Goal: Transaction & Acquisition: Purchase product/service

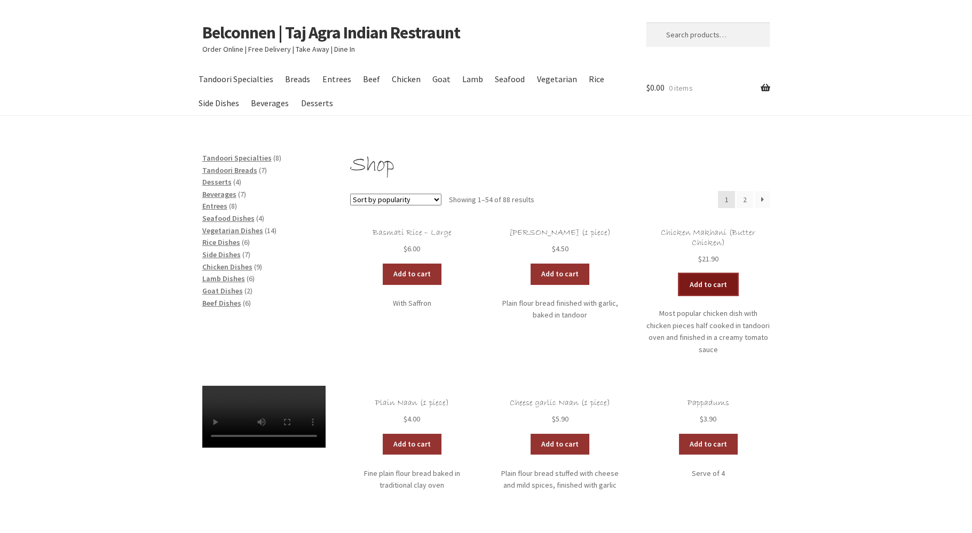
click at [701, 284] on link "Add to cart" at bounding box center [708, 284] width 59 height 21
click at [411, 276] on link "Add to cart" at bounding box center [412, 274] width 59 height 21
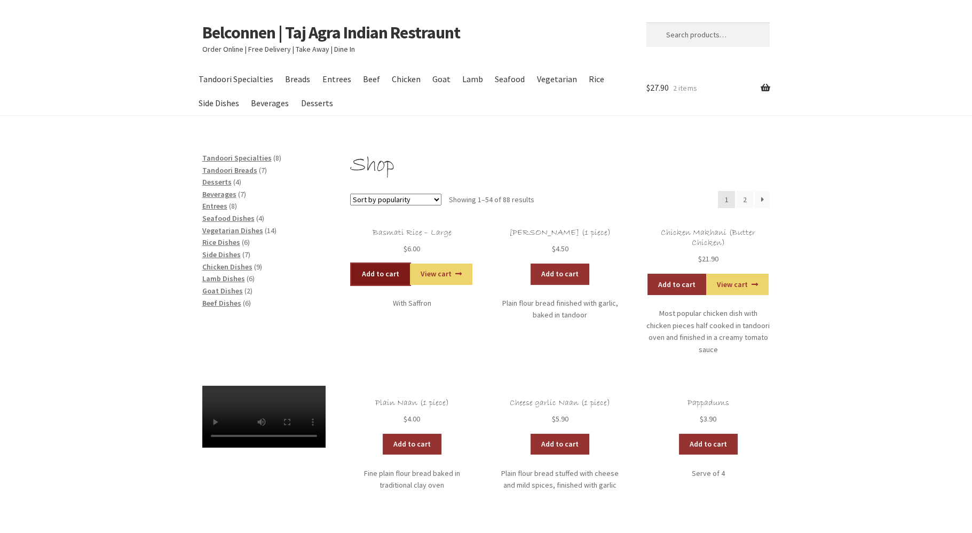
click at [372, 271] on link "Add to cart" at bounding box center [380, 274] width 59 height 21
click at [213, 241] on span "Rice Dishes" at bounding box center [221, 243] width 38 height 10
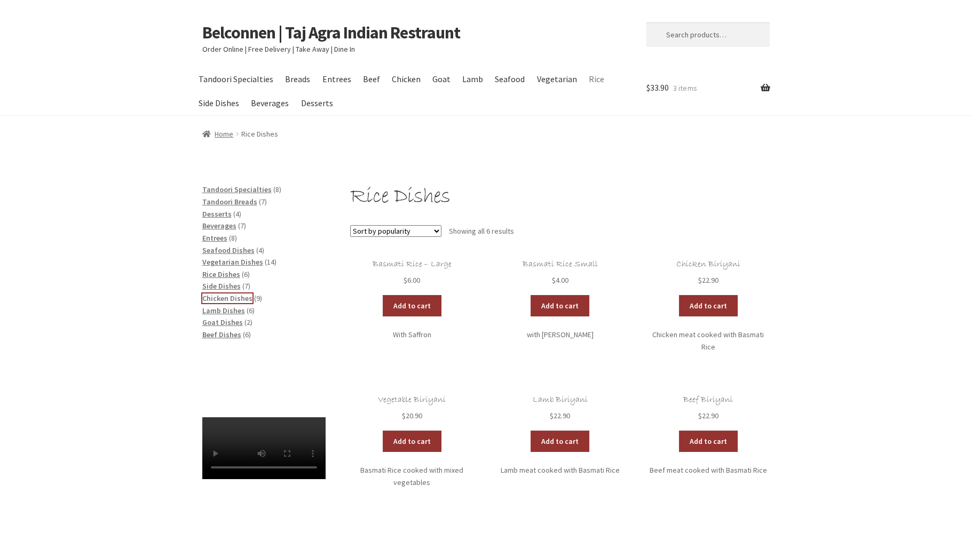
click at [217, 301] on span "Chicken Dishes" at bounding box center [227, 299] width 50 height 10
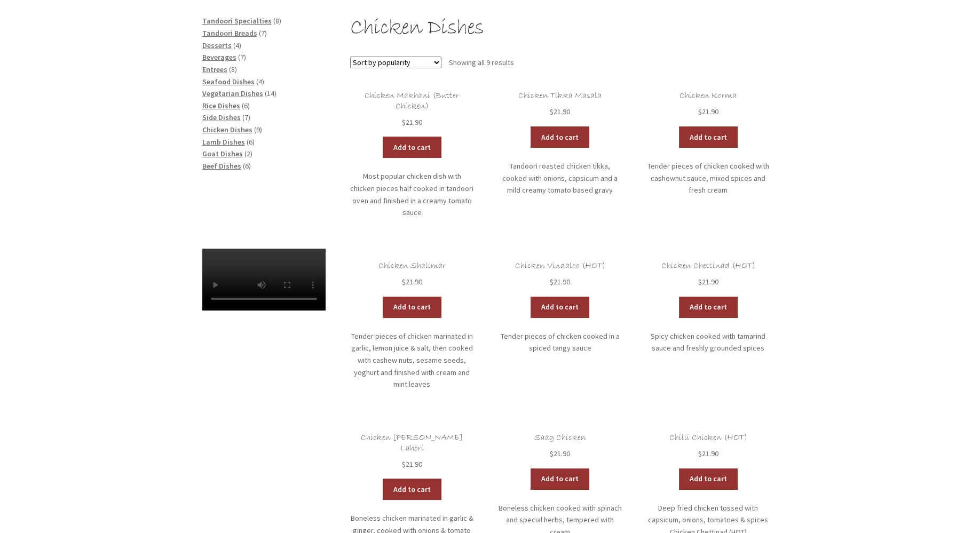
scroll to position [169, 0]
click at [557, 137] on link "Add to cart" at bounding box center [560, 137] width 59 height 21
click at [211, 56] on span "Beverages" at bounding box center [219, 57] width 34 height 10
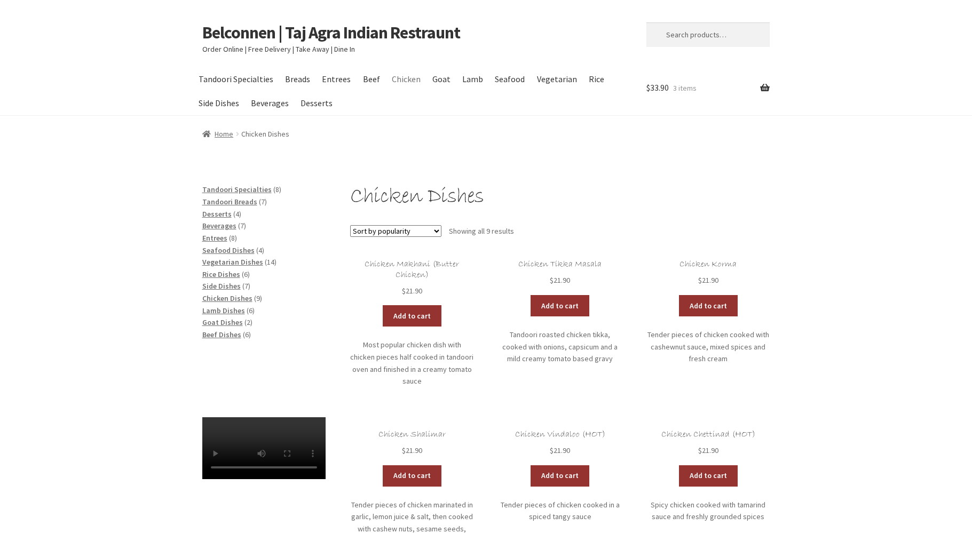
scroll to position [169, 0]
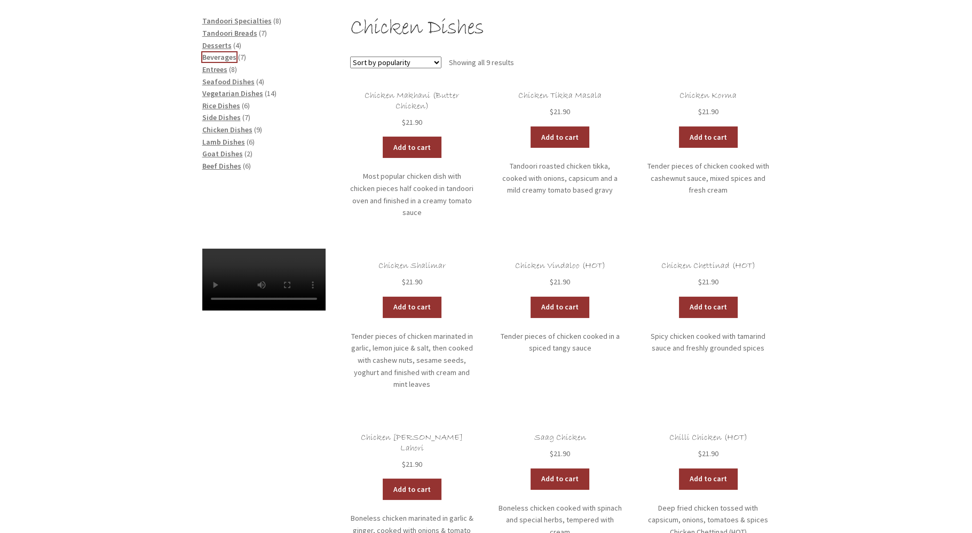
click at [217, 57] on span "Beverages" at bounding box center [219, 57] width 34 height 10
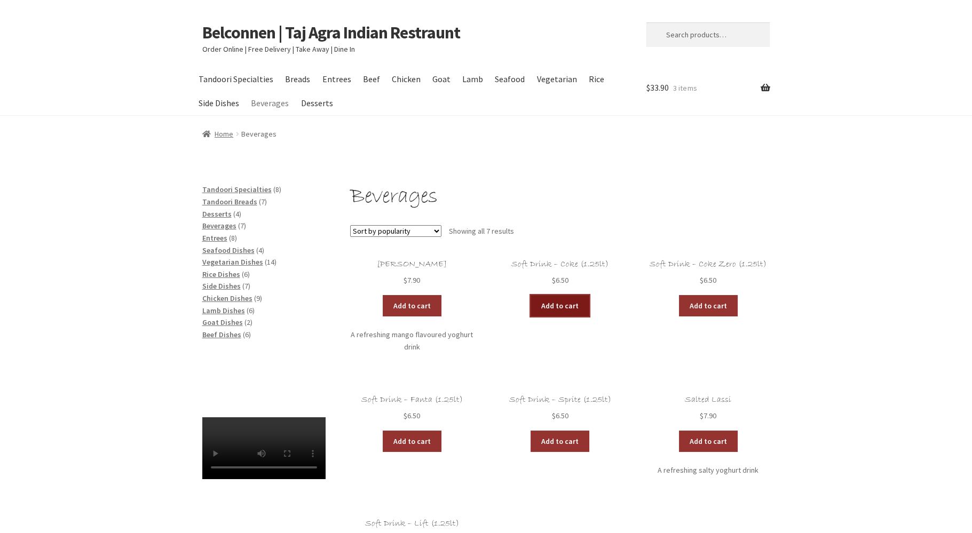
click at [558, 304] on link "Add to cart" at bounding box center [560, 305] width 59 height 21
click at [529, 302] on link "Add to cart" at bounding box center [529, 305] width 59 height 21
click at [578, 301] on link "View cart" at bounding box center [589, 305] width 62 height 21
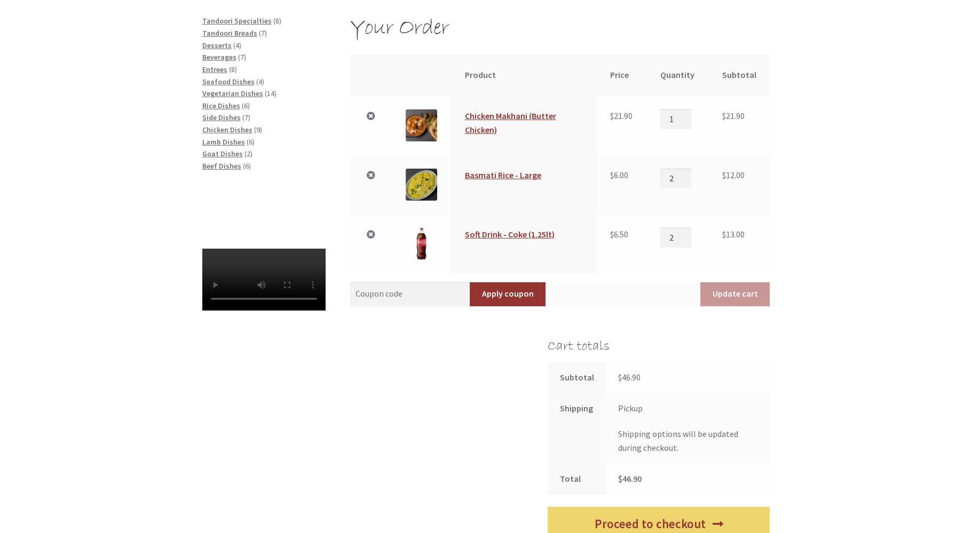
scroll to position [113, 0]
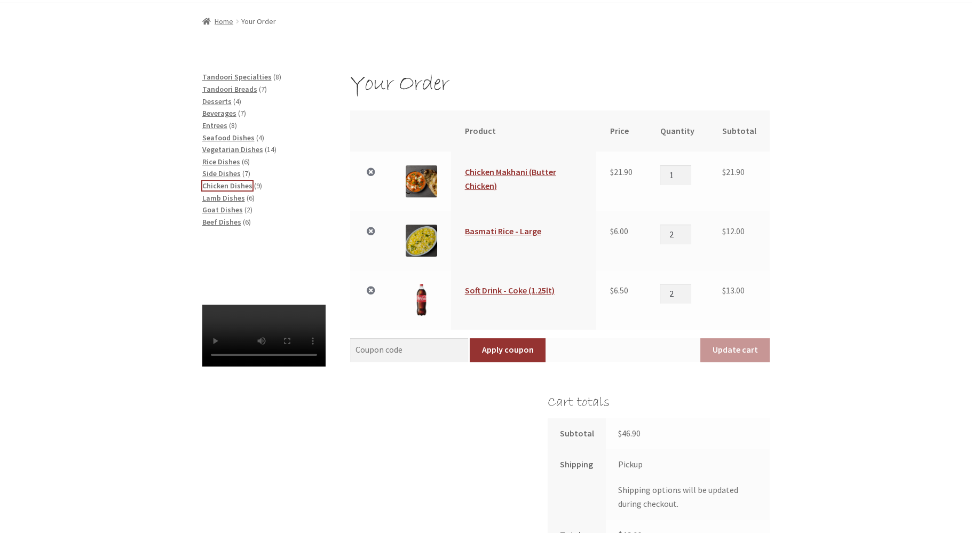
click at [212, 187] on span "Chicken Dishes" at bounding box center [227, 186] width 50 height 10
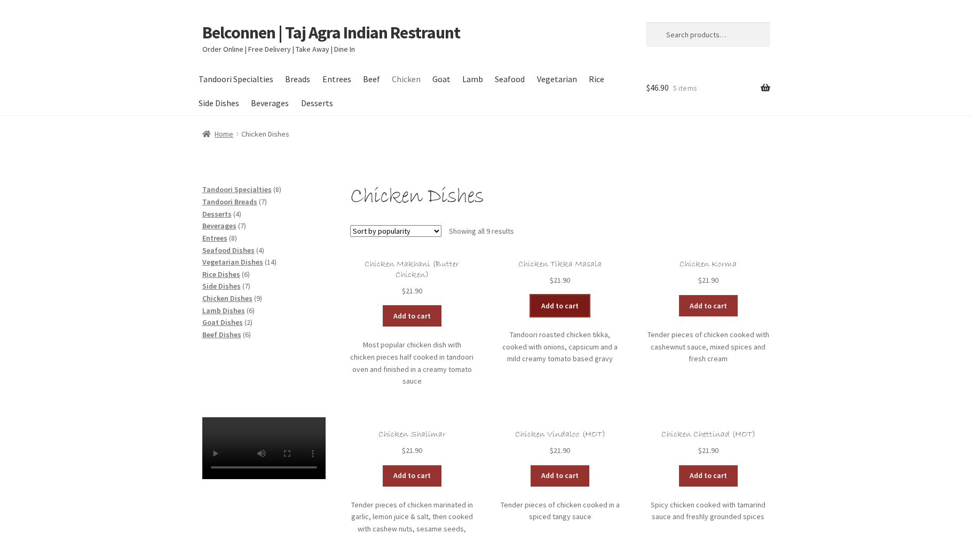
click at [565, 305] on link "Add to cart" at bounding box center [560, 305] width 59 height 21
click at [578, 307] on link "View cart" at bounding box center [589, 305] width 62 height 21
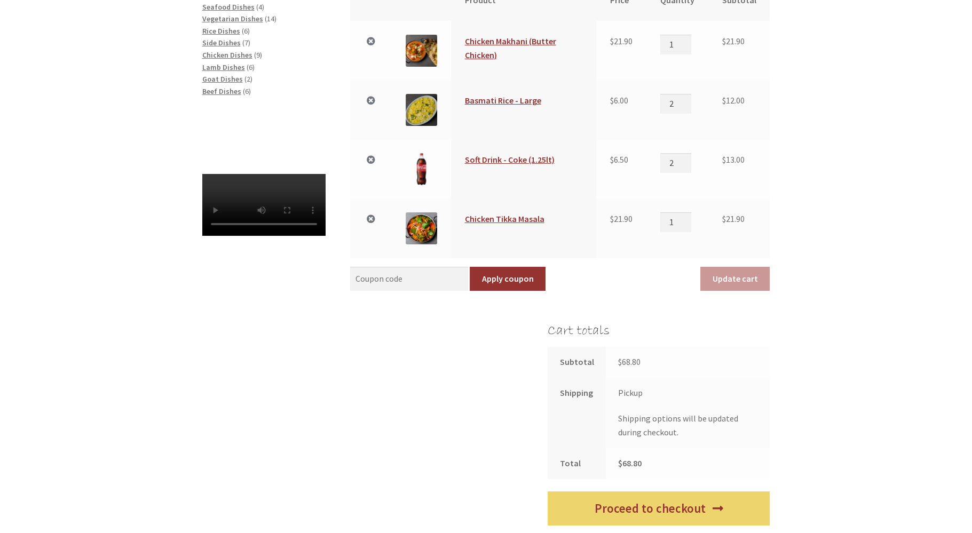
scroll to position [269, 0]
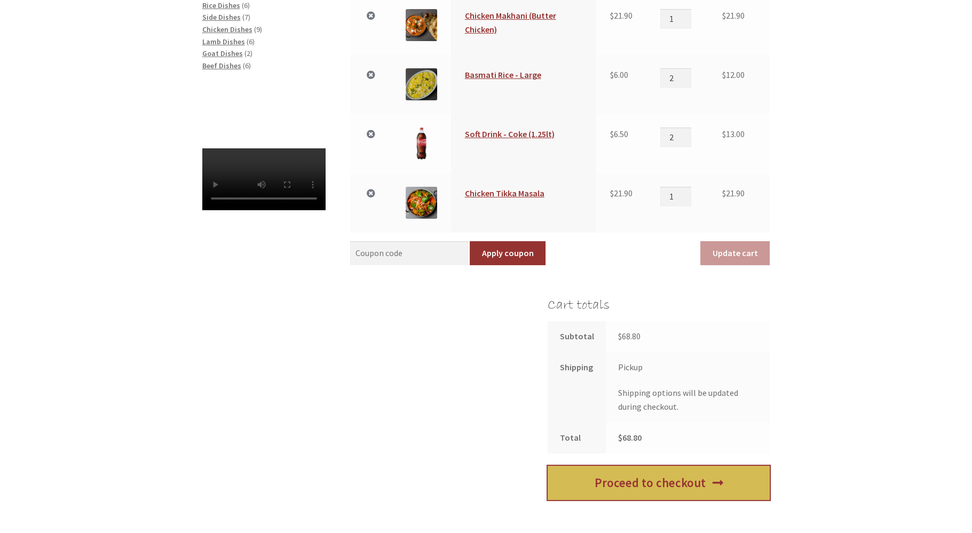
click at [670, 480] on link "Proceed to checkout" at bounding box center [659, 483] width 222 height 35
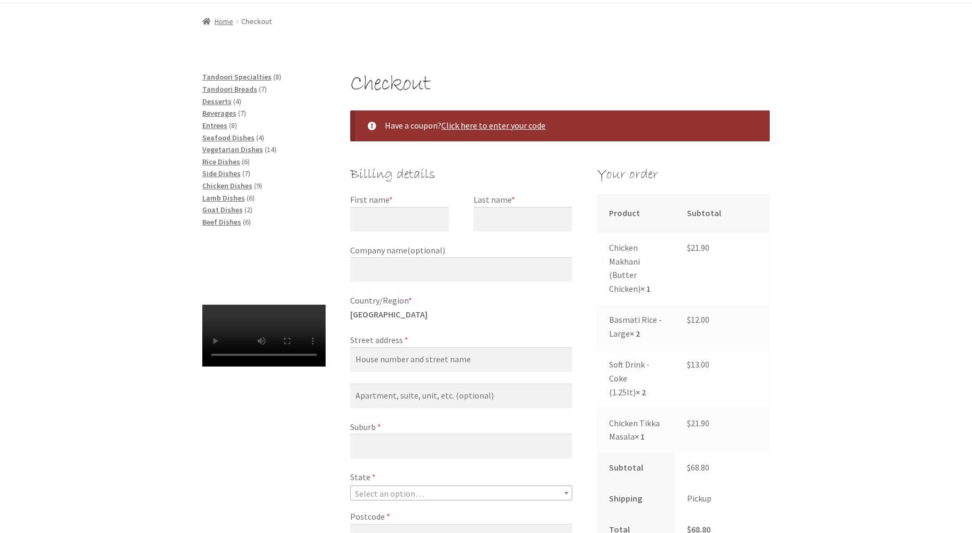
scroll to position [169, 0]
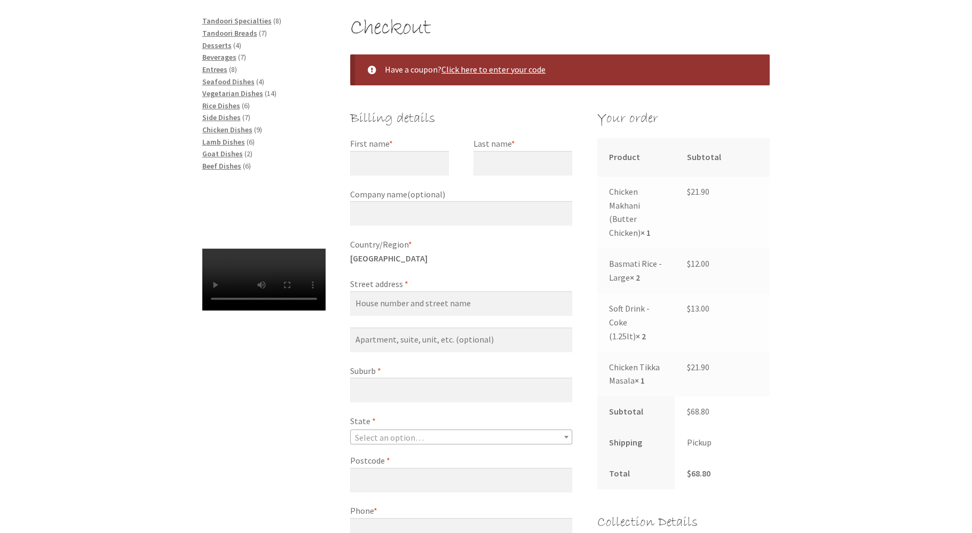
click at [436, 144] on label "First name *" at bounding box center [399, 144] width 99 height 14
click at [436, 151] on input "First name *" at bounding box center [399, 163] width 99 height 25
click at [412, 162] on input "First name *" at bounding box center [399, 163] width 99 height 25
type input "[PERSON_NAME]"
click at [481, 162] on input "Last name *" at bounding box center [523, 163] width 99 height 25
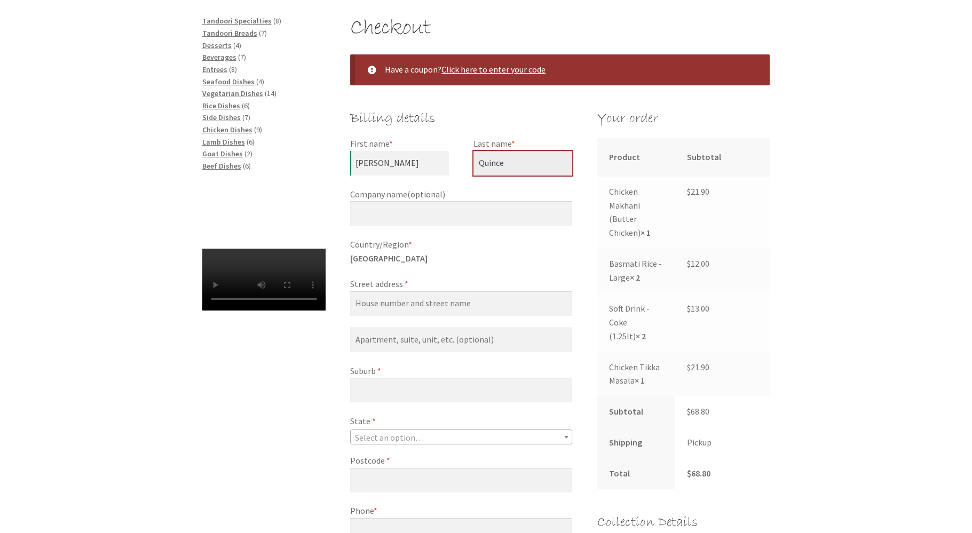
type input "Quince"
click at [409, 286] on label "Street address *" at bounding box center [461, 285] width 222 height 14
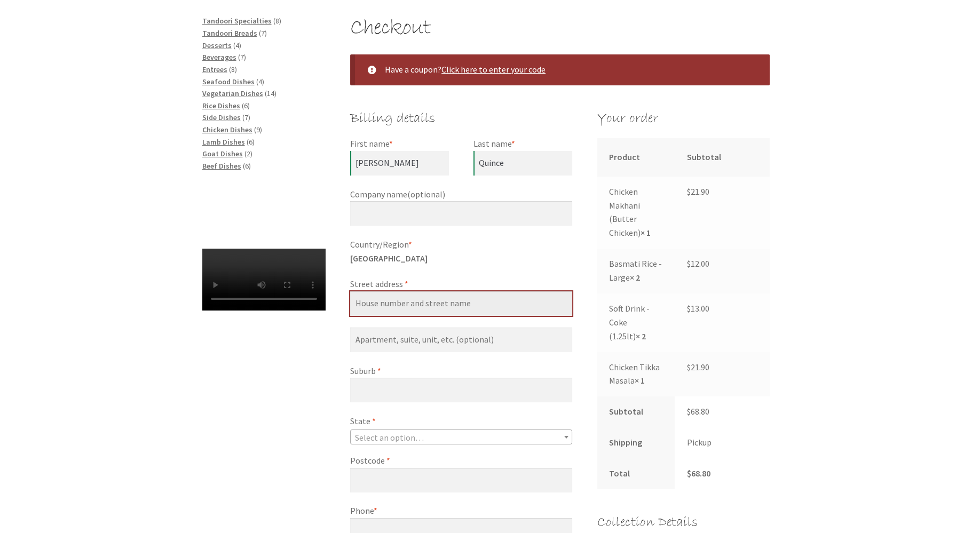
click at [409, 292] on input "Street address *" at bounding box center [461, 304] width 222 height 25
type input "[STREET_ADDRESS][PERSON_NAME]"
click at [391, 368] on label "Suburb *" at bounding box center [461, 372] width 222 height 14
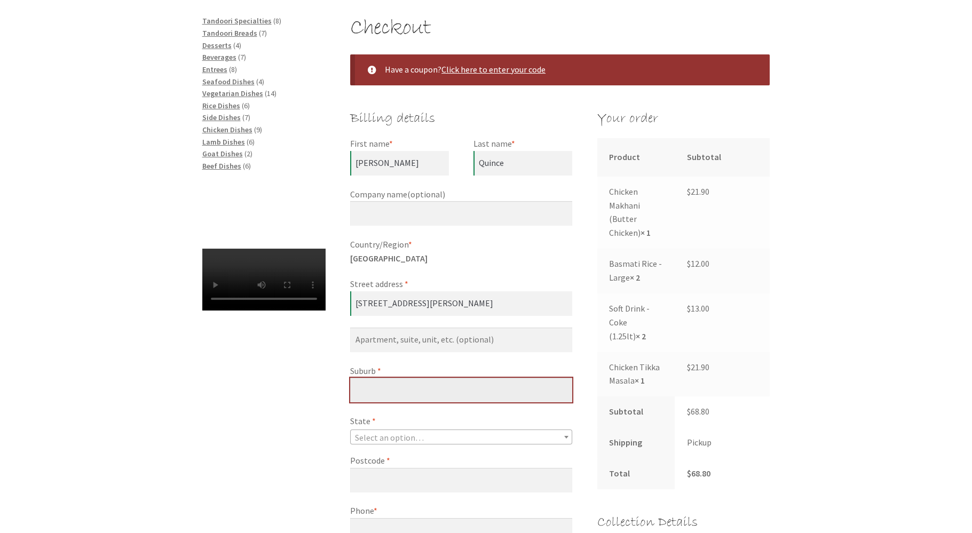
click at [391, 378] on input "Suburb *" at bounding box center [461, 390] width 222 height 25
type input "Scullin"
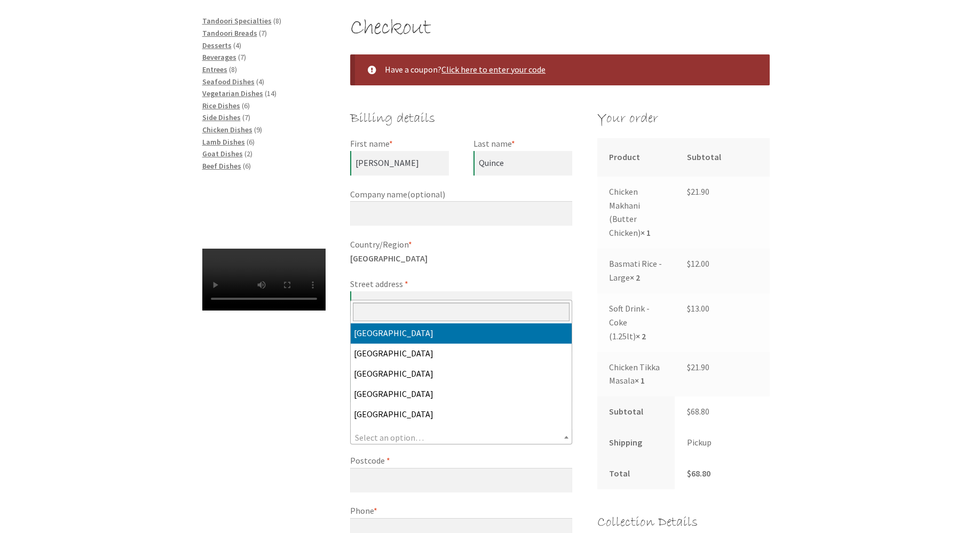
click at [383, 440] on span "Select an option…" at bounding box center [389, 438] width 69 height 11
select select "ACT"
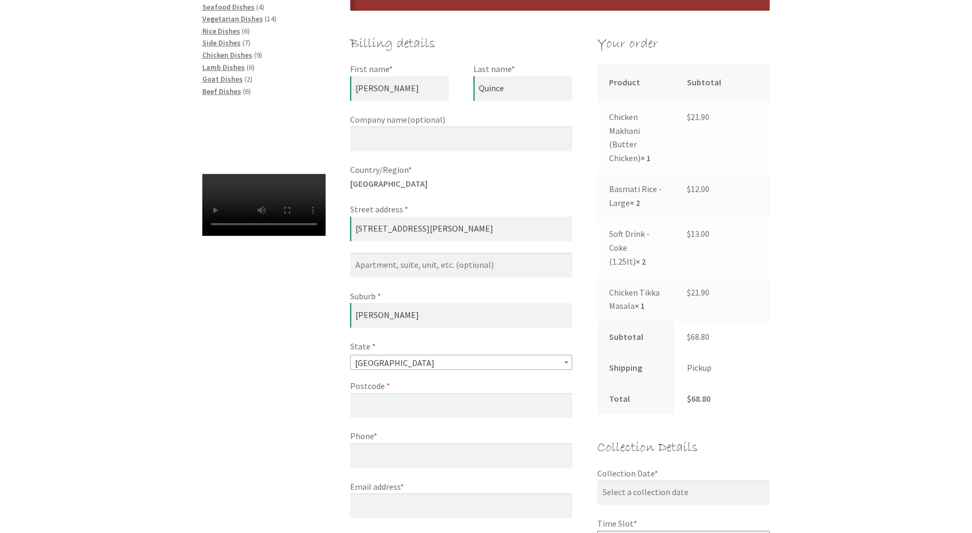
scroll to position [282, 0]
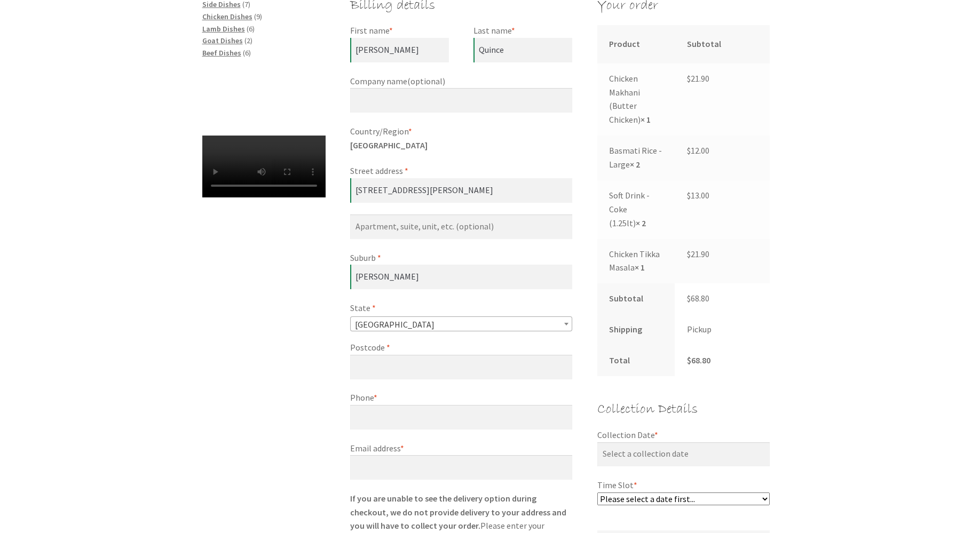
click at [415, 346] on label "Postcode *" at bounding box center [461, 348] width 222 height 14
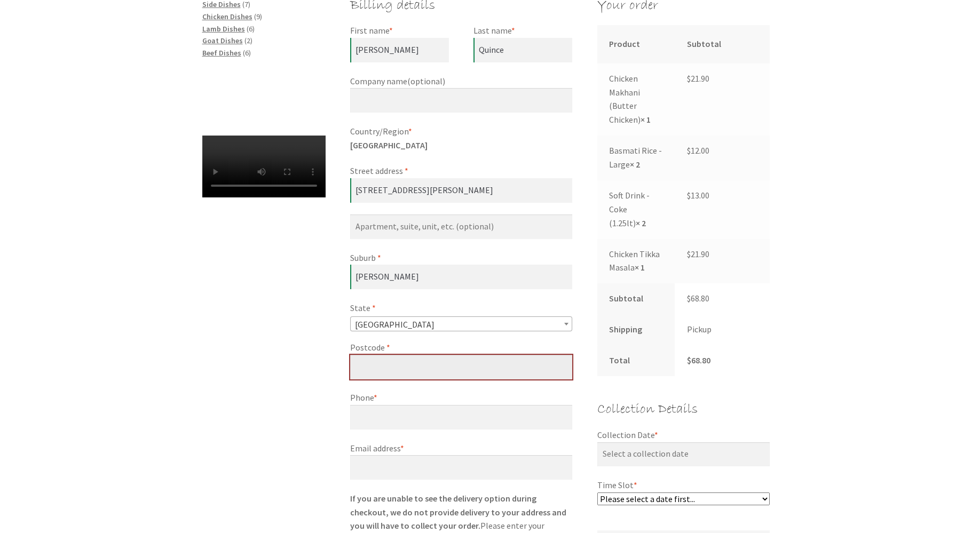
click at [415, 355] on input "Postcode *" at bounding box center [461, 367] width 222 height 25
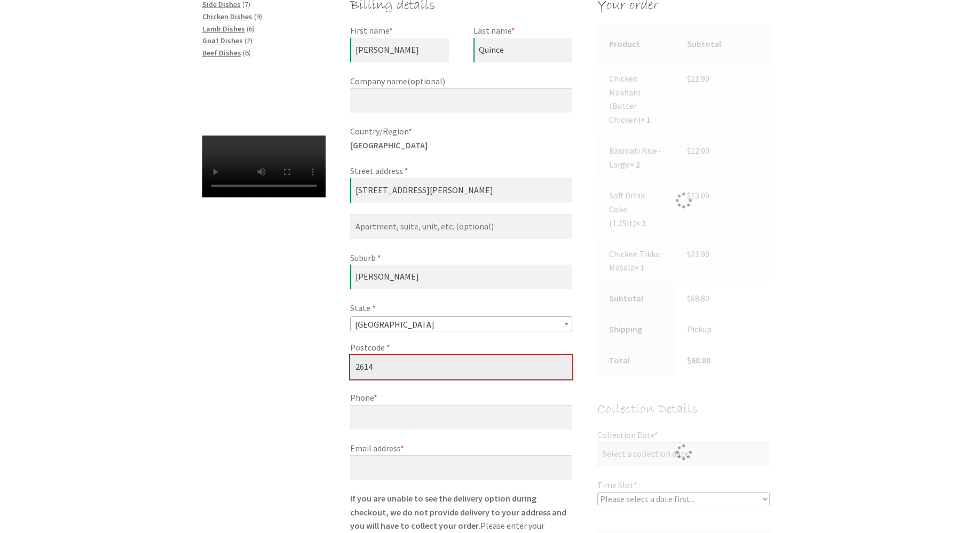
type input "2614"
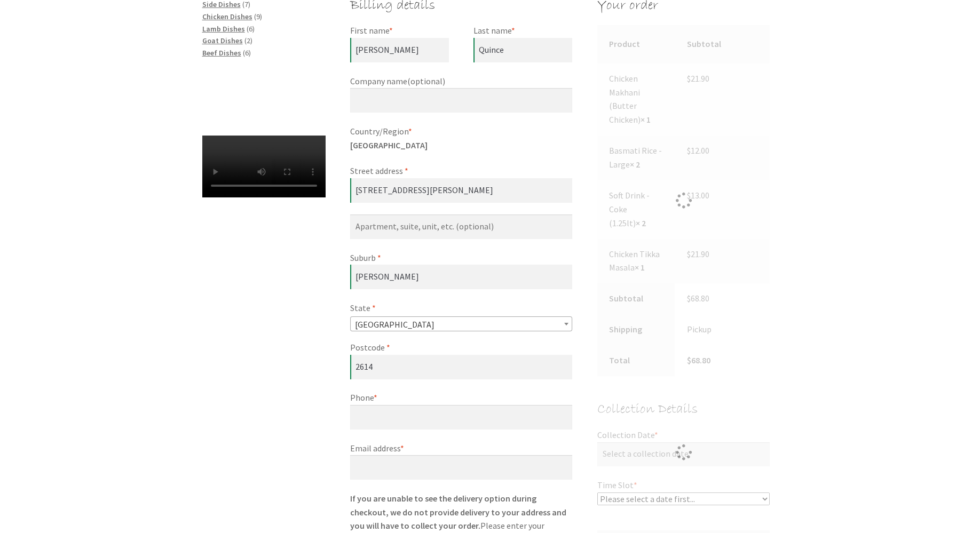
click at [397, 399] on label "Phone *" at bounding box center [461, 398] width 222 height 14
click at [397, 405] on input "Phone *" at bounding box center [461, 417] width 222 height 25
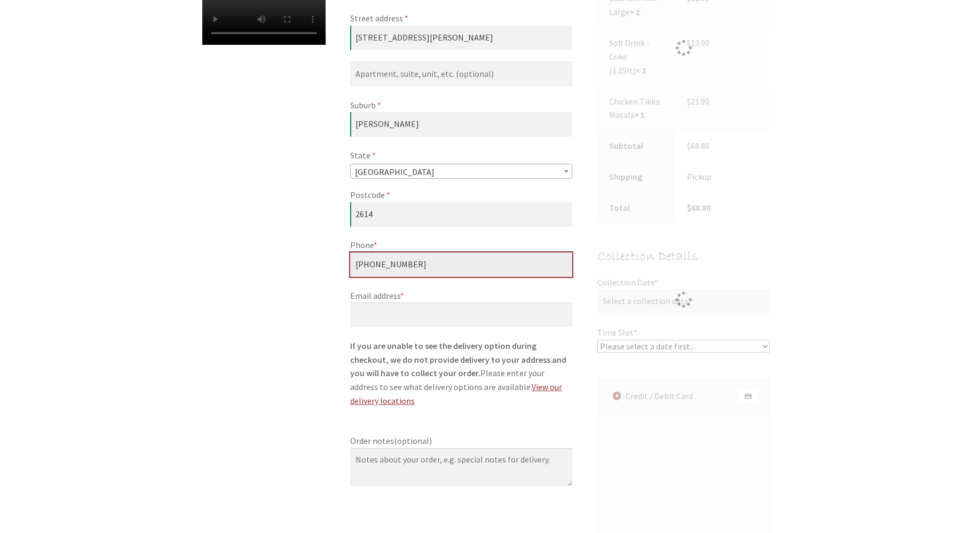
scroll to position [451, 0]
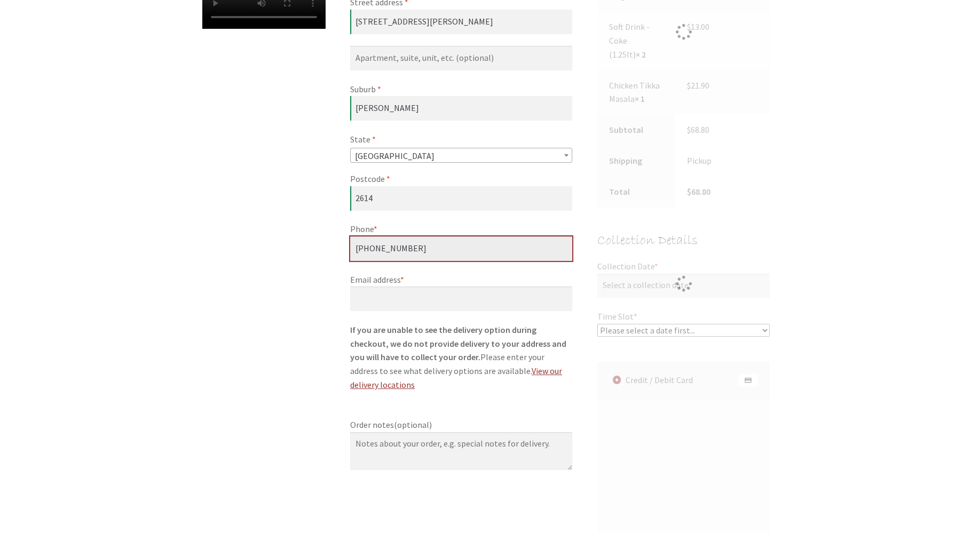
type input "[PHONE_NUMBER]"
click at [401, 286] on label "Email address *" at bounding box center [461, 280] width 222 height 14
click at [401, 287] on input "Email address *" at bounding box center [461, 299] width 222 height 25
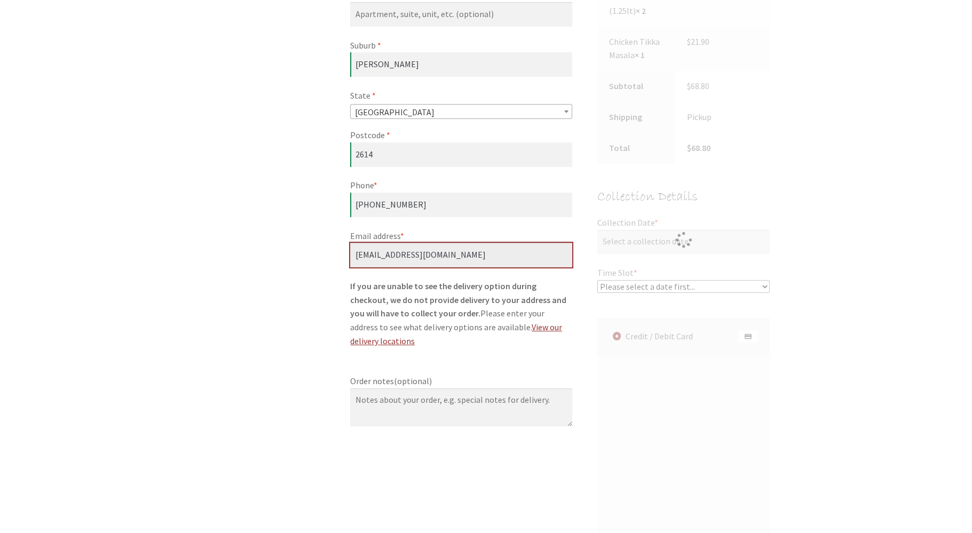
scroll to position [507, 0]
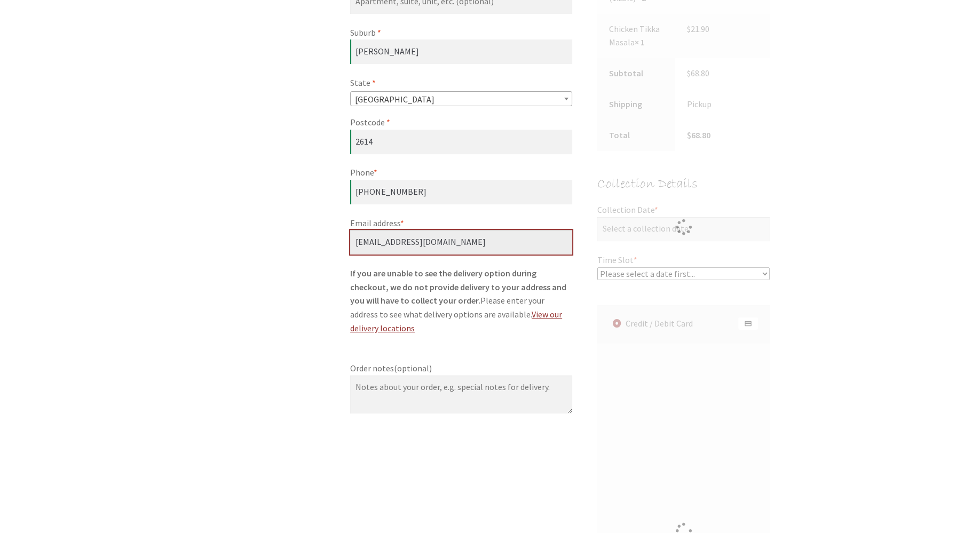
type input "[EMAIL_ADDRESS][DOMAIN_NAME]"
click at [299, 312] on div "Checkout Have a coupon? Click here to enter your code Coupon: Apply coupon Bill…" at bounding box center [486, 252] width 613 height 1153
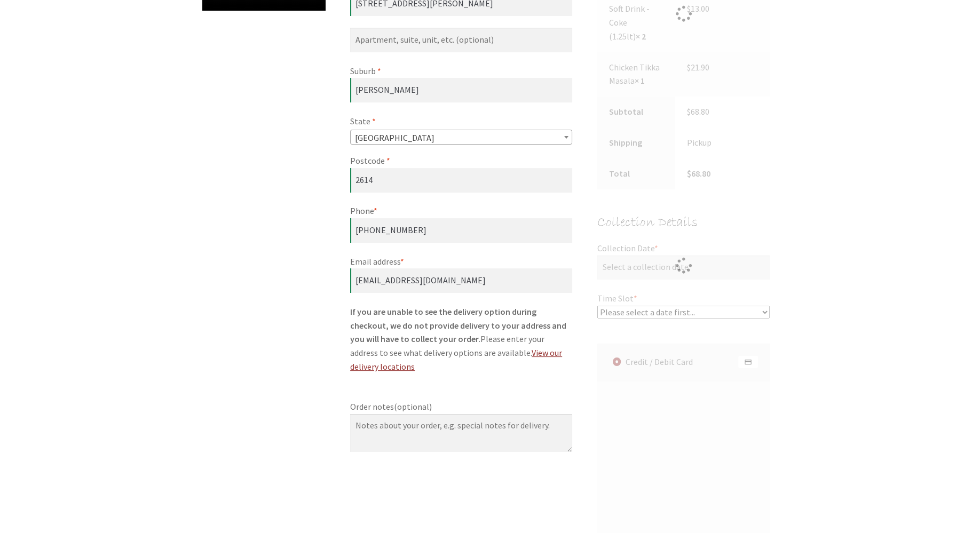
scroll to position [451, 0]
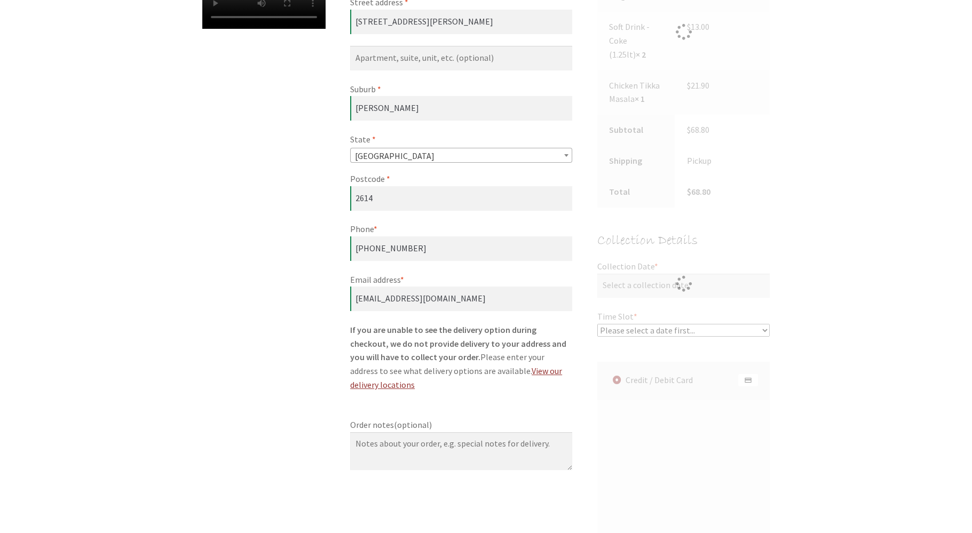
click at [264, 313] on div "Checkout Have a coupon? Click here to enter your code Coupon: Apply coupon Bill…" at bounding box center [486, 309] width 613 height 1153
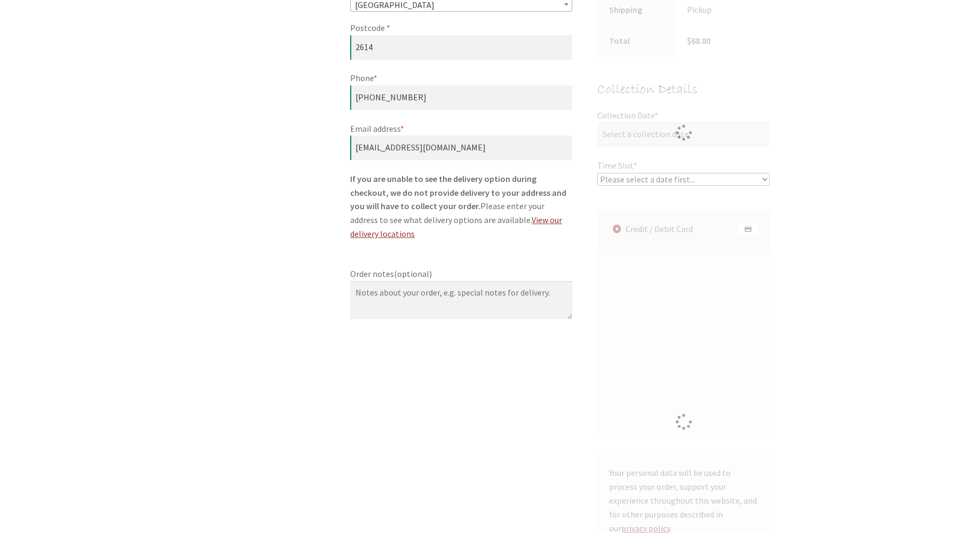
scroll to position [564, 0]
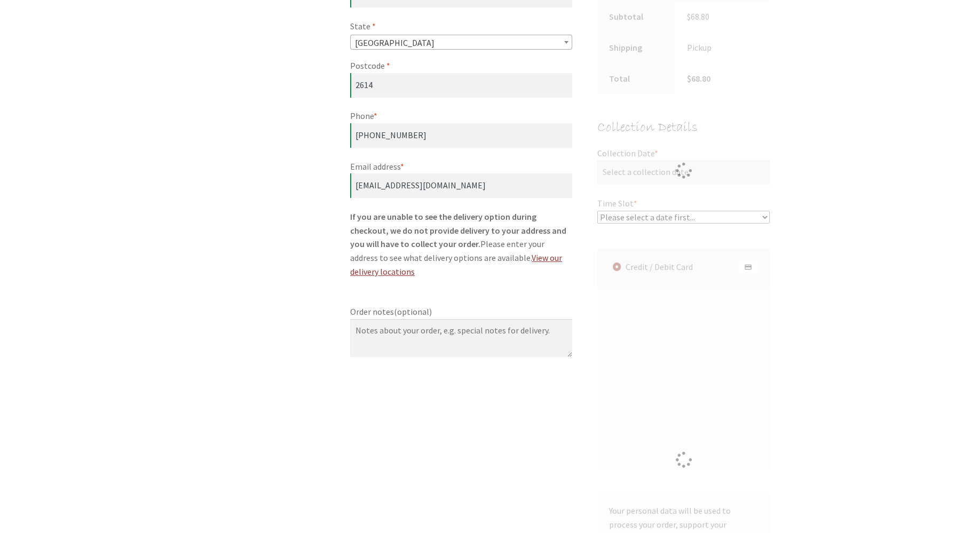
click at [633, 337] on div "Checkout" at bounding box center [684, 460] width 173 height 423
click at [278, 269] on div "Checkout Have a coupon? Click here to enter your code Coupon: Apply coupon Bill…" at bounding box center [486, 182] width 613 height 1125
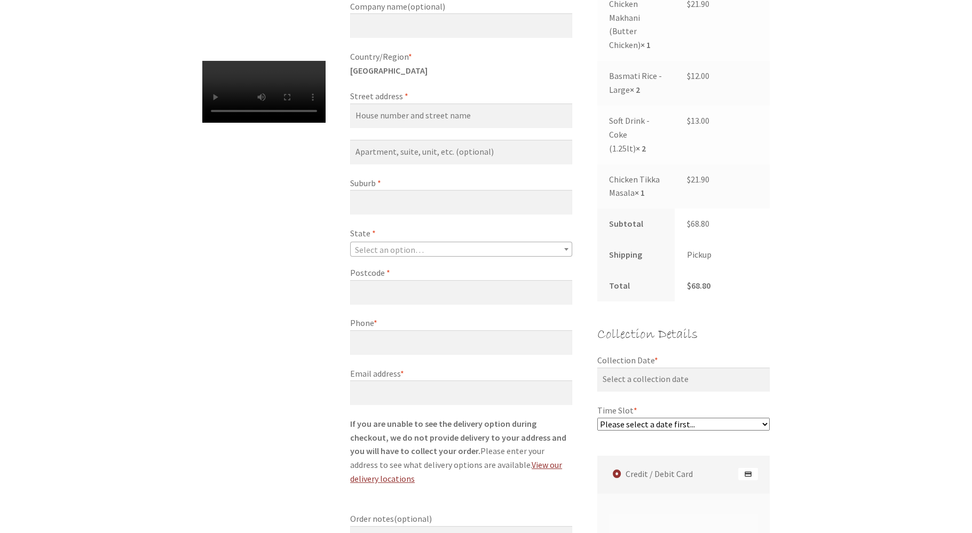
scroll to position [225, 0]
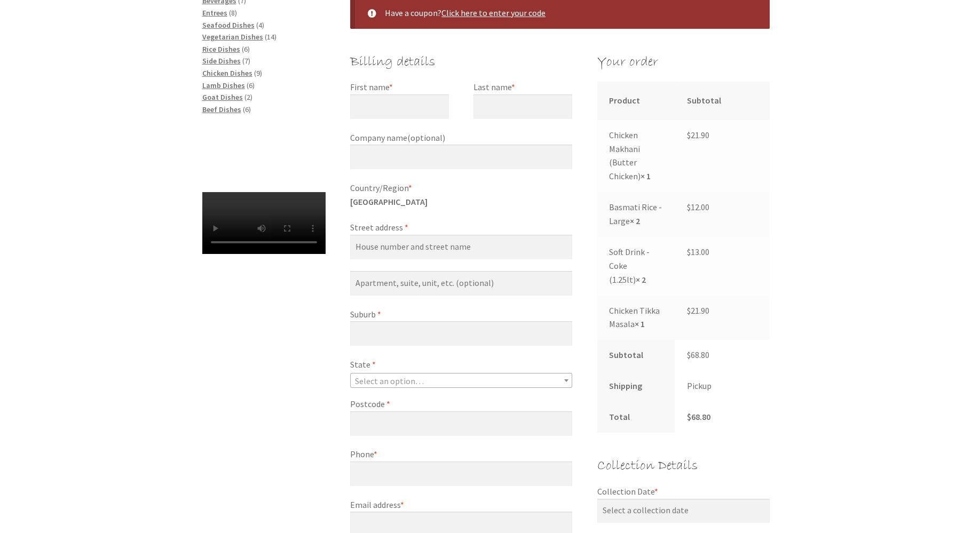
click at [404, 87] on label "First name *" at bounding box center [399, 88] width 99 height 14
click at [404, 95] on input "First name *" at bounding box center [399, 107] width 99 height 25
type input "[PERSON_NAME]"
click at [484, 99] on input "Last name *" at bounding box center [523, 107] width 99 height 25
type input "Quince"
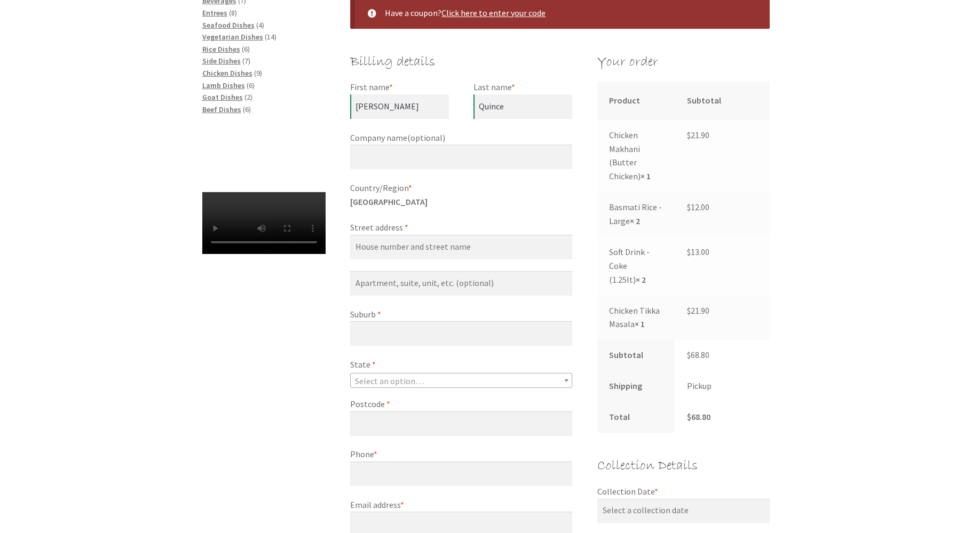
click at [407, 232] on label "Street address *" at bounding box center [461, 228] width 222 height 14
click at [407, 235] on input "Street address *" at bounding box center [461, 247] width 222 height 25
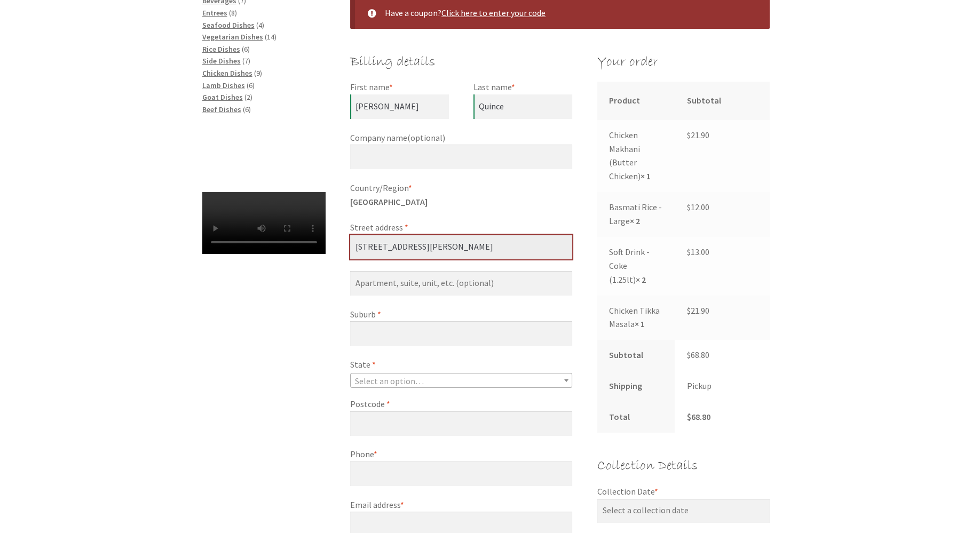
type input "[STREET_ADDRESS][PERSON_NAME]"
click at [396, 313] on label "Suburb *" at bounding box center [461, 315] width 222 height 14
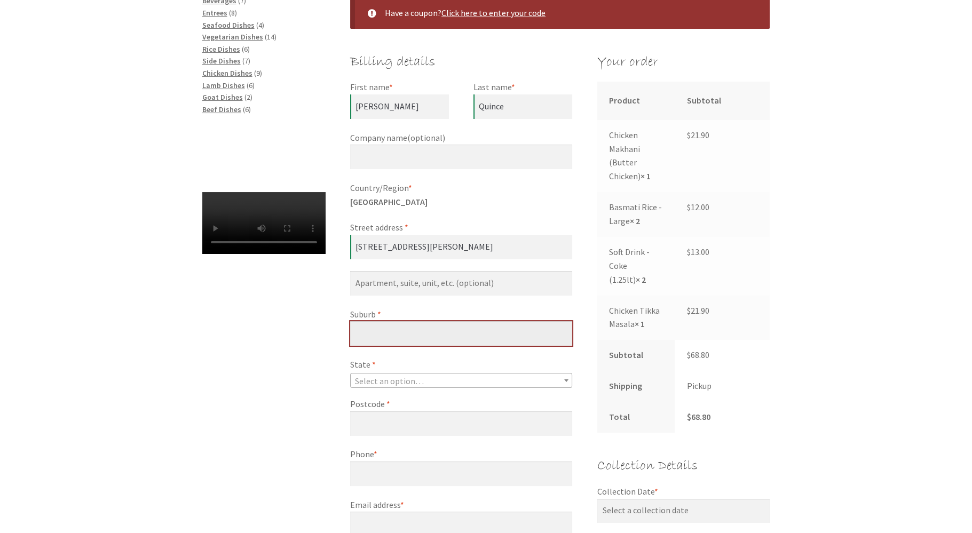
click at [396, 321] on input "Suburb *" at bounding box center [461, 333] width 222 height 25
type input "Scullin"
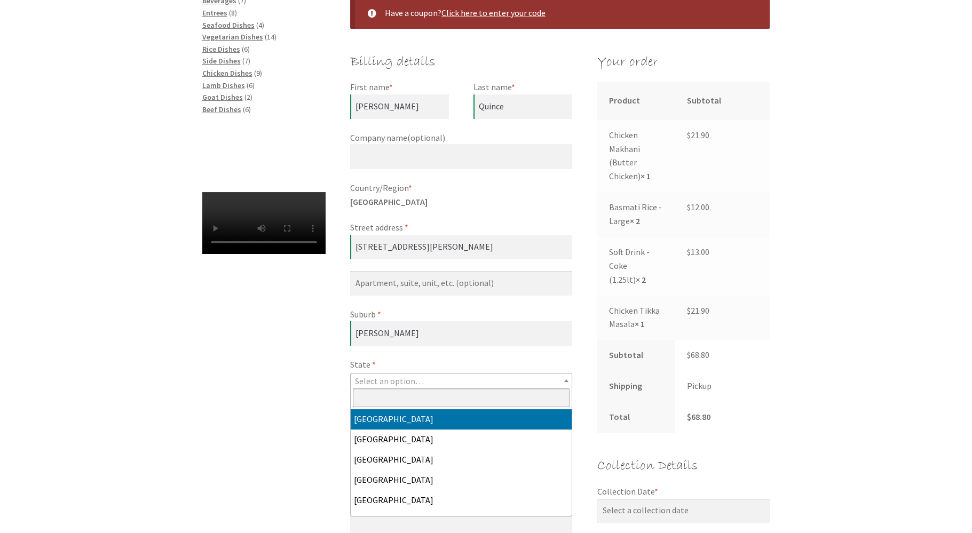
click at [388, 381] on span "Select an option…" at bounding box center [389, 381] width 69 height 11
select select "ACT"
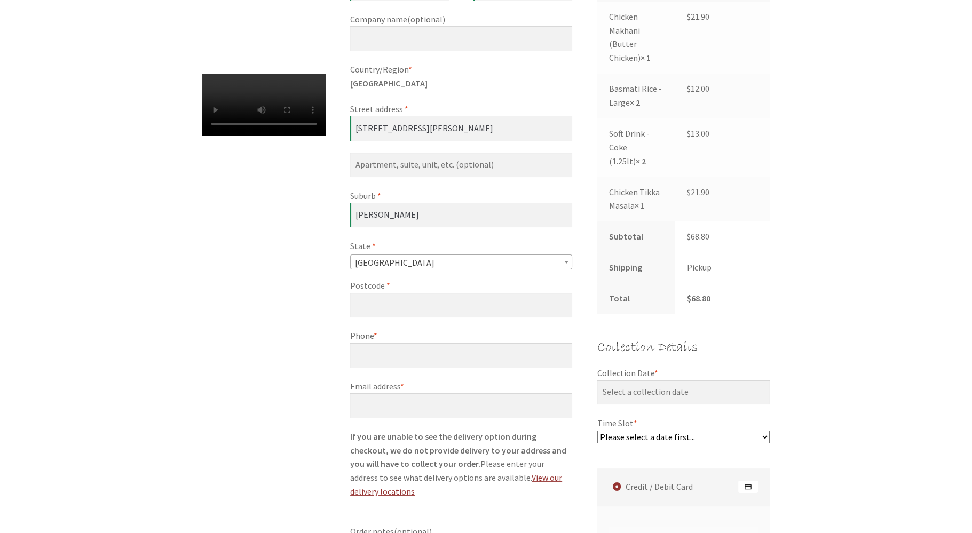
scroll to position [395, 0]
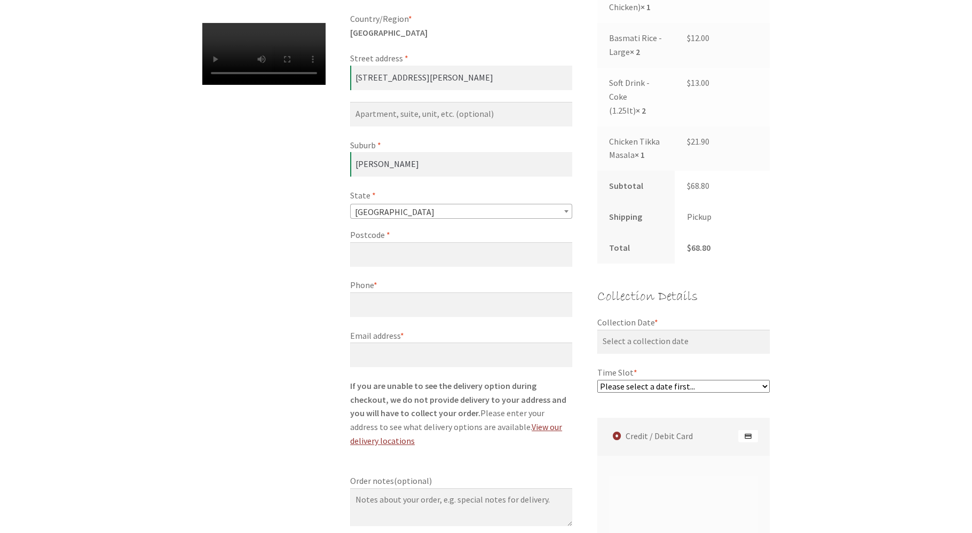
click at [443, 239] on label "Postcode *" at bounding box center [461, 236] width 222 height 14
click at [443, 242] on input "Postcode *" at bounding box center [461, 254] width 222 height 25
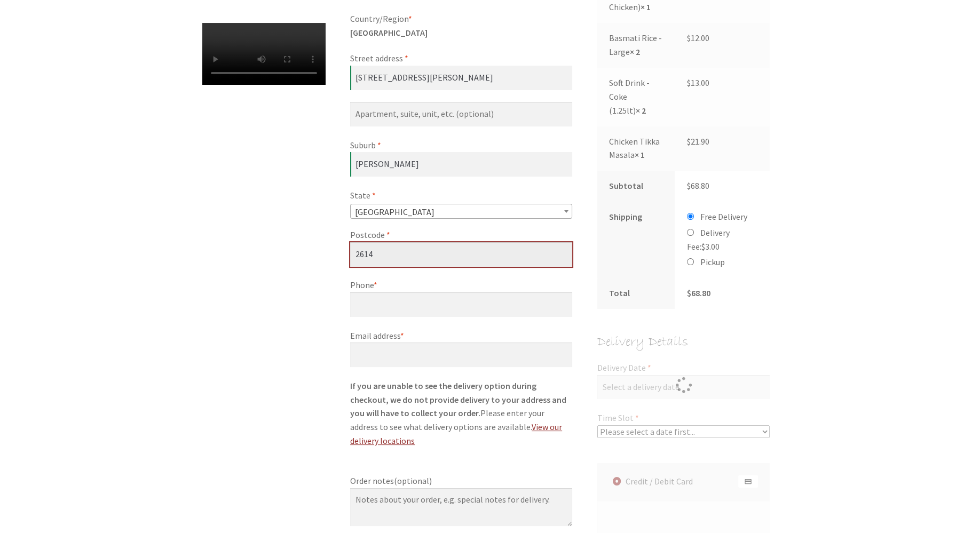
type input "2614"
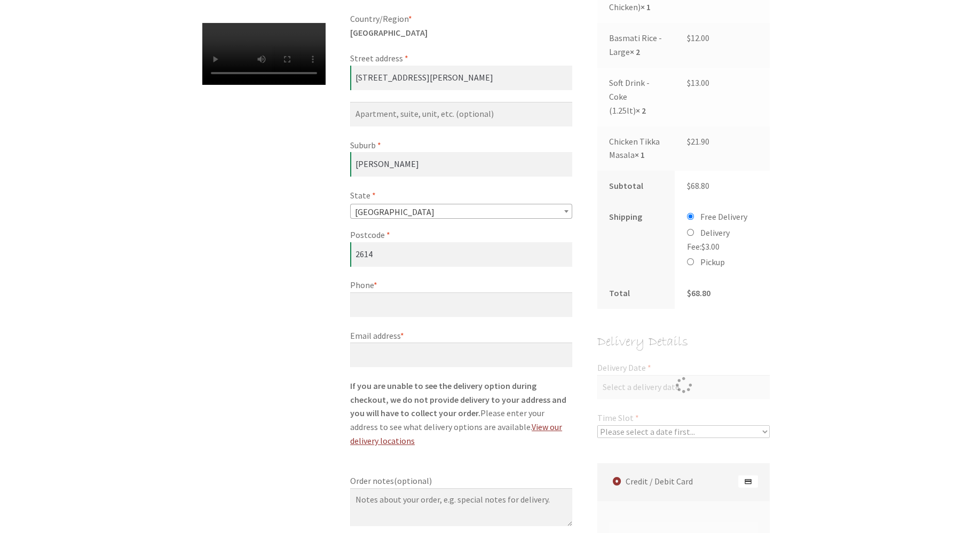
click at [395, 337] on label "Email address *" at bounding box center [461, 336] width 222 height 14
click at [395, 343] on input "Email address *" at bounding box center [461, 355] width 222 height 25
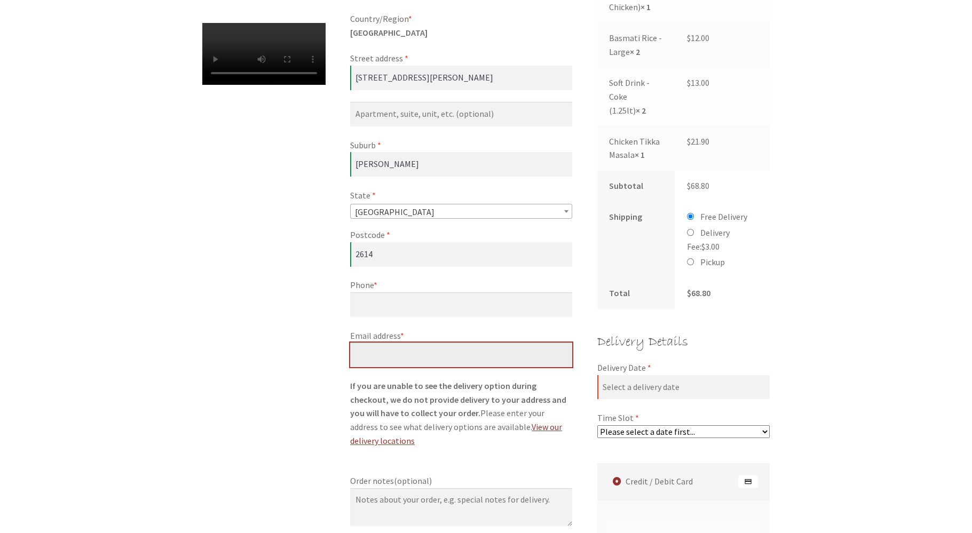
click at [388, 354] on input "Email address *" at bounding box center [461, 355] width 222 height 25
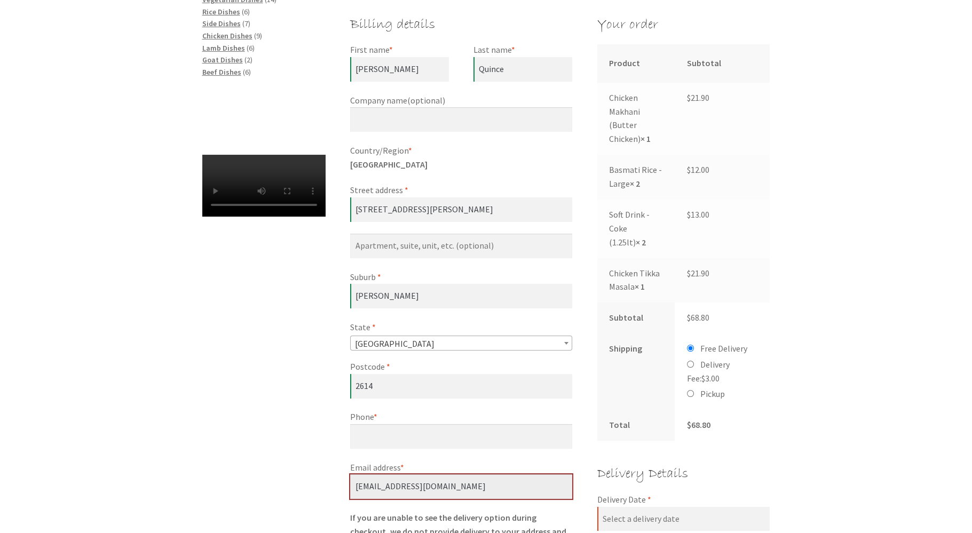
scroll to position [271, 0]
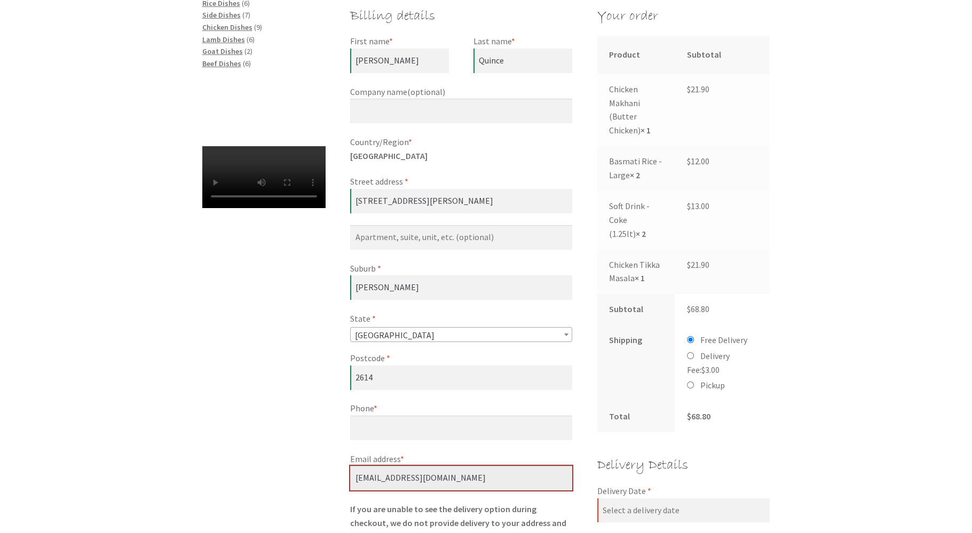
type input "[EMAIL_ADDRESS][DOMAIN_NAME]"
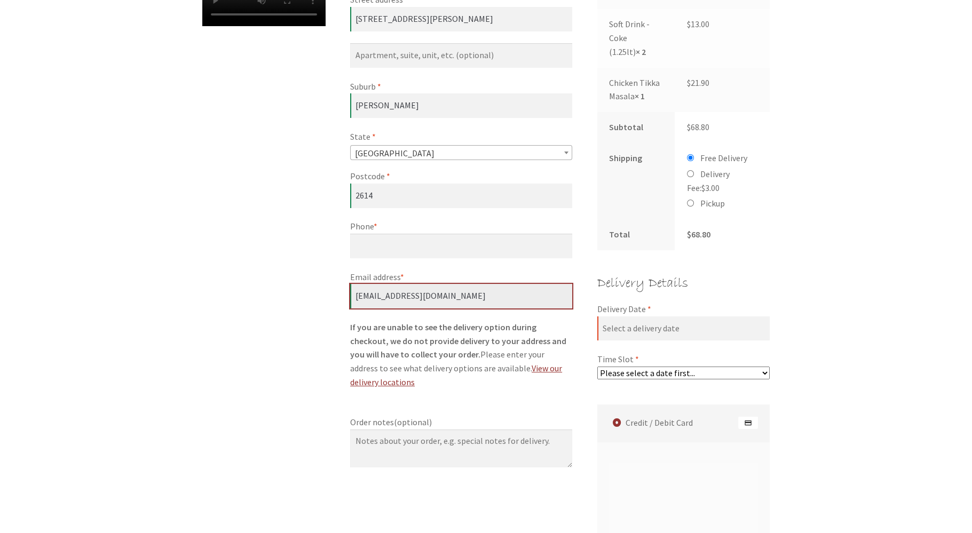
scroll to position [497, 0]
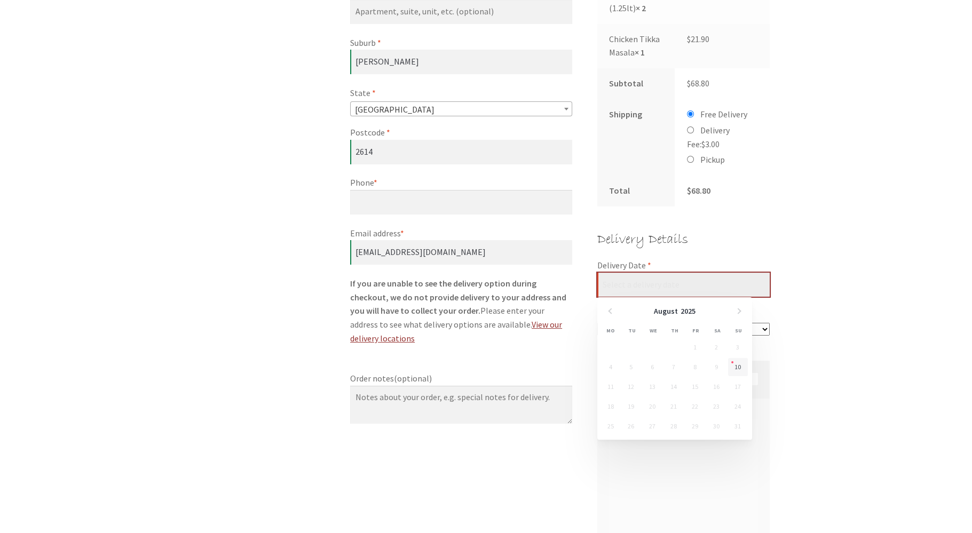
click at [641, 279] on input "Delivery Date *" at bounding box center [684, 285] width 173 height 25
click at [741, 365] on link "10" at bounding box center [738, 367] width 20 height 18
type input "[DATE]"
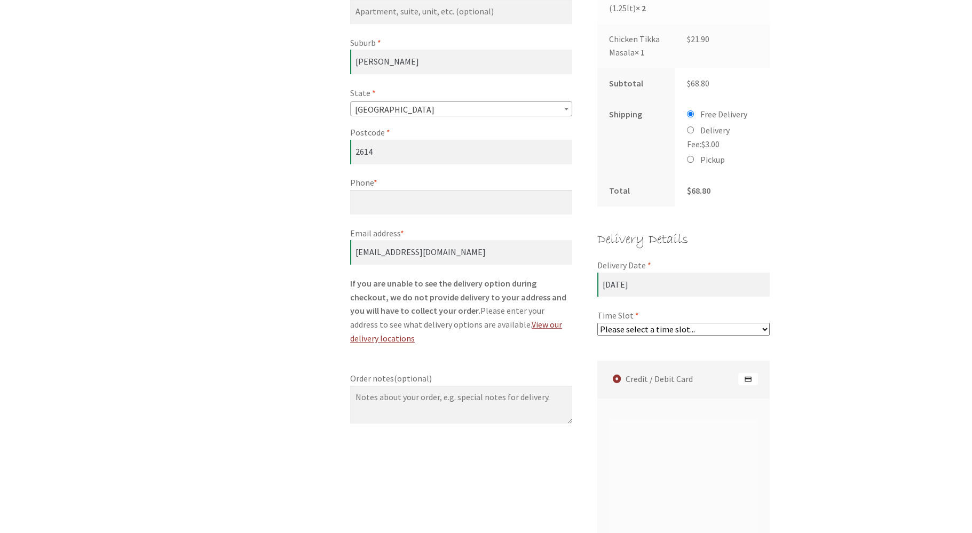
click at [598, 323] on select "Please select a time slot... 06:25 PM - 06:55 PM 06:55 PM - 07:25 PM 07:25 PM -…" at bounding box center [684, 329] width 173 height 13
select select "60c2ef62db861/1|0.00"
click option "06:25 PM - 06:55 PM" at bounding box center [0, 0] width 0 height 0
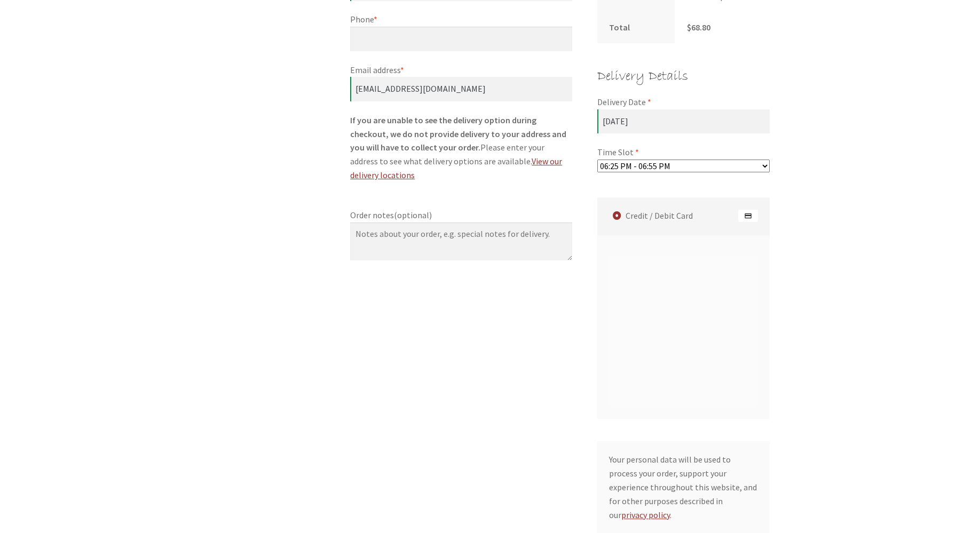
scroll to position [666, 0]
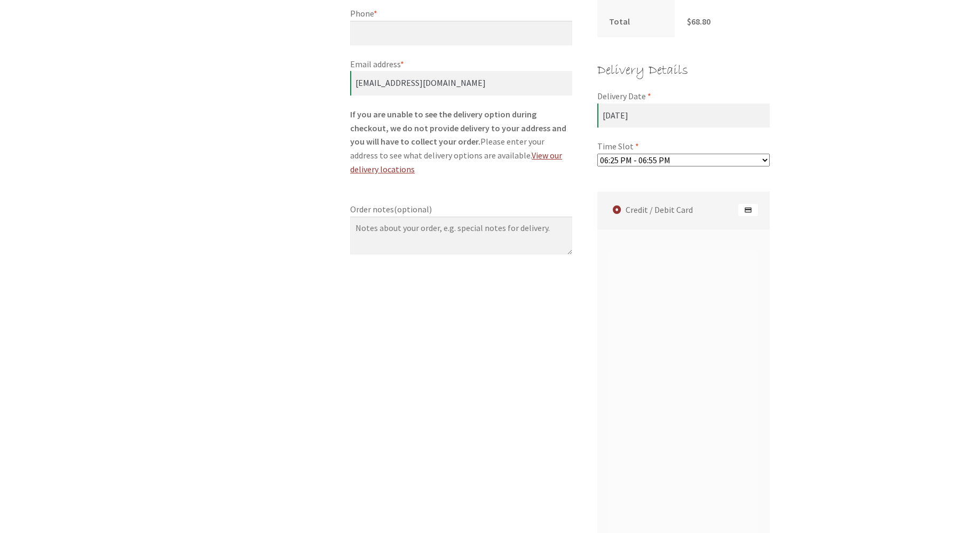
click at [814, 419] on div "Checkout Have a coupon? Click here to enter your code Coupon: Apply coupon Bill…" at bounding box center [486, 182] width 972 height 1330
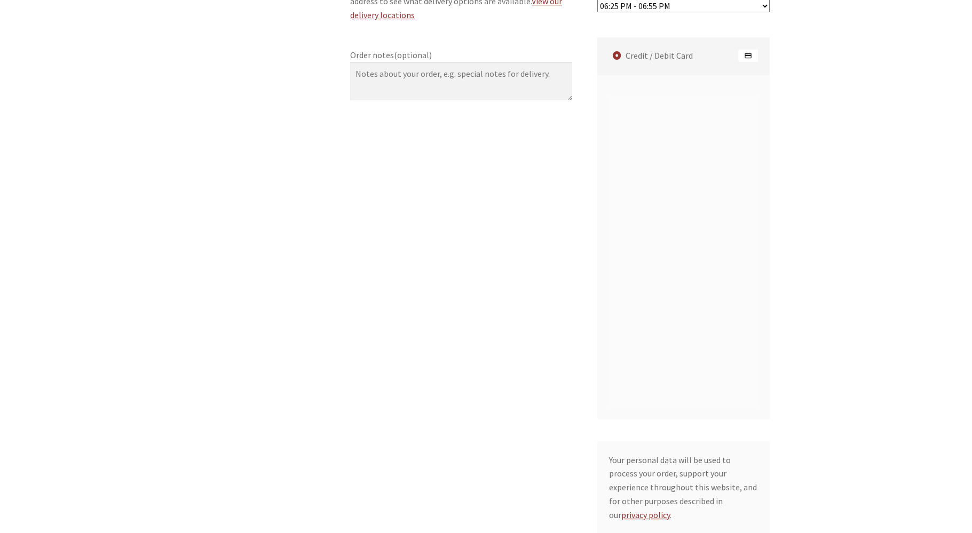
scroll to position [835, 0]
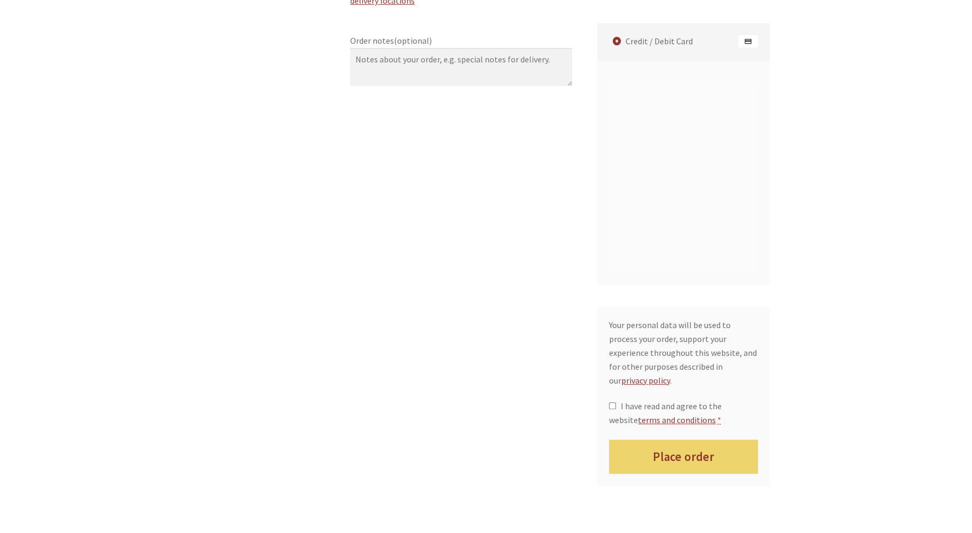
click at [670, 401] on span "I have read and agree to the website terms and conditions" at bounding box center [665, 413] width 112 height 25
click at [616, 403] on input "I have read and agree to the website terms and conditions *" at bounding box center [612, 406] width 7 height 7
checkbox input "true"
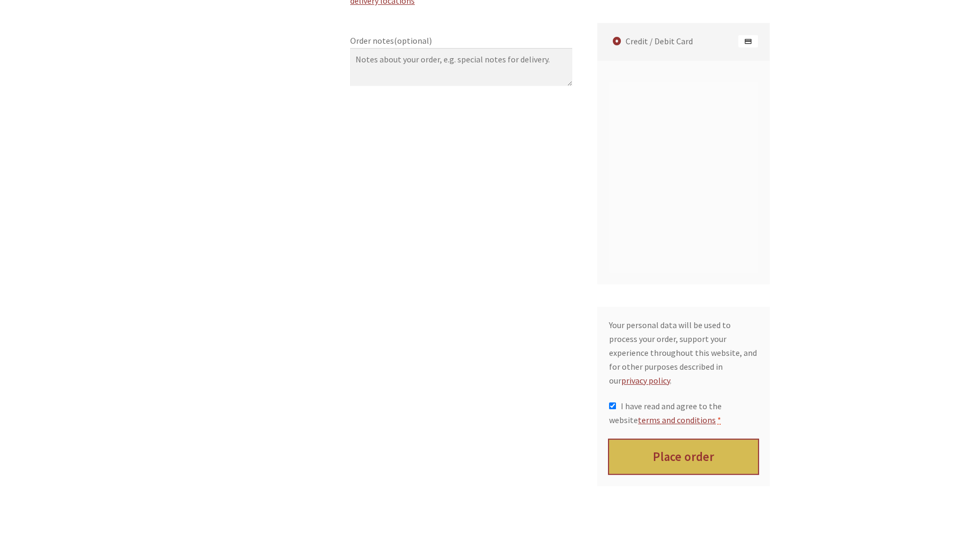
click at [733, 449] on button "Place order" at bounding box center [683, 457] width 149 height 35
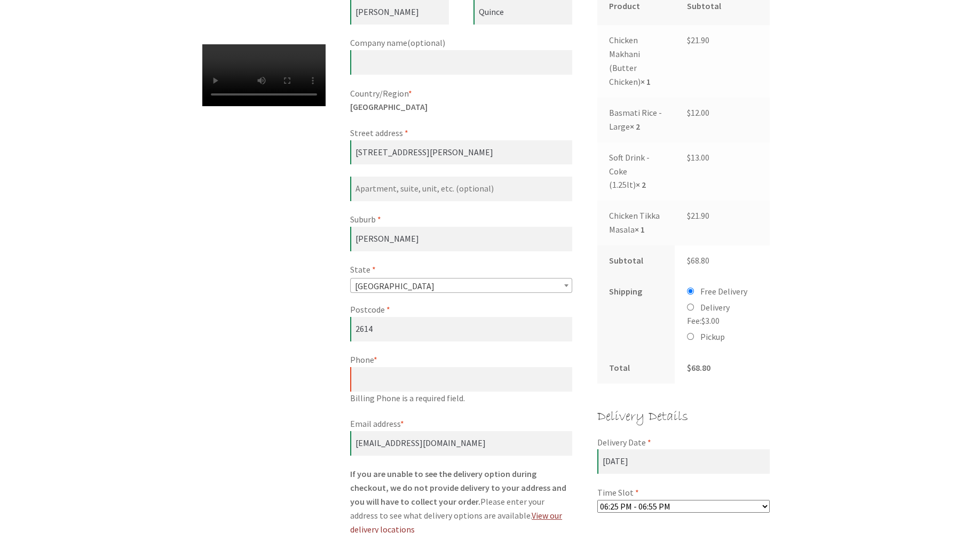
scroll to position [392, 0]
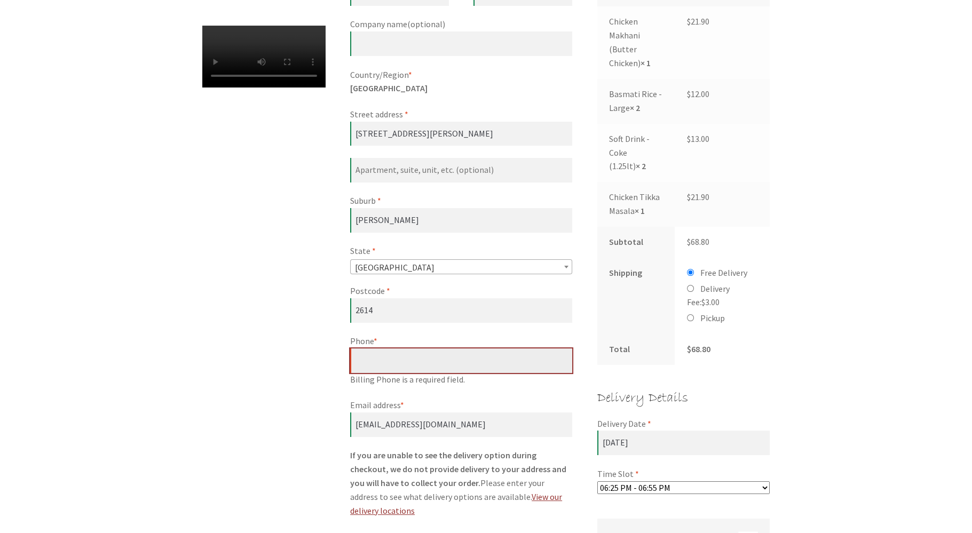
click at [382, 355] on input "Phone *" at bounding box center [461, 361] width 222 height 25
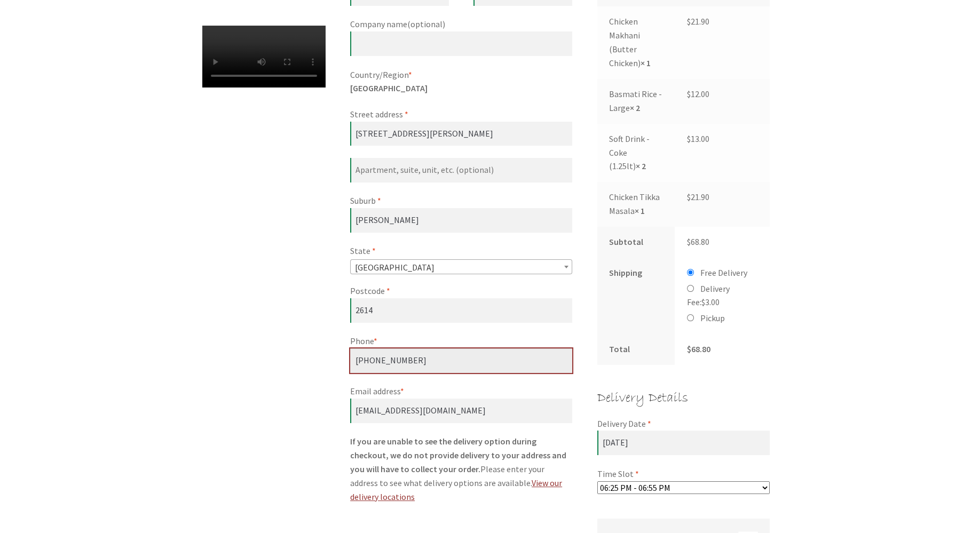
type input "[PHONE_NUMBER]"
click at [881, 428] on div "Checkout Have a coupon? Click here to enter your code Coupon: Apply coupon Bill…" at bounding box center [486, 423] width 972 height 1263
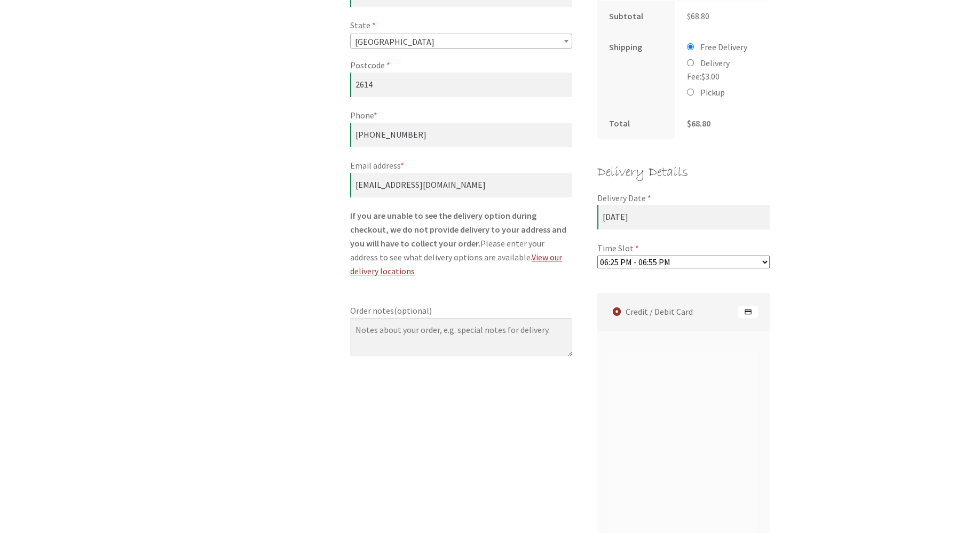
scroll to position [843, 0]
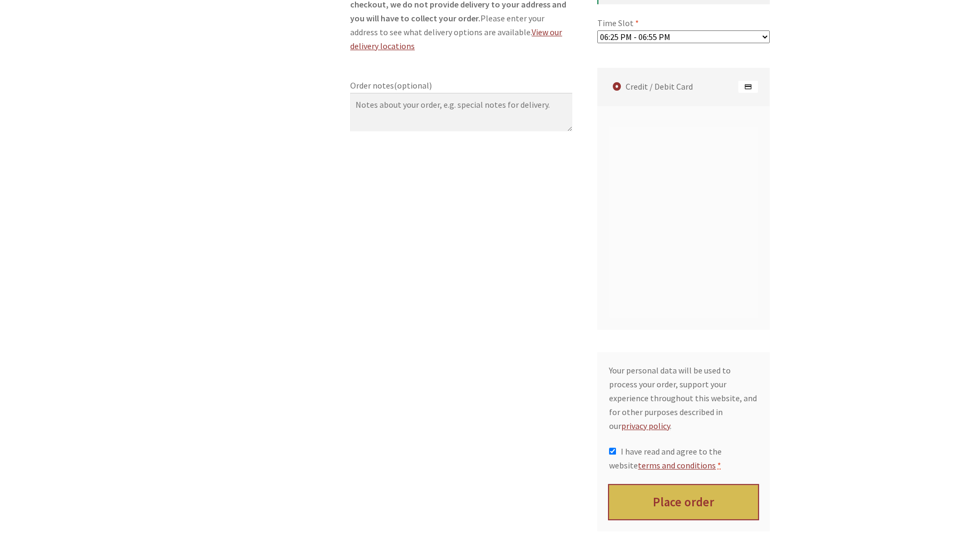
click at [694, 487] on button "Place order" at bounding box center [683, 502] width 149 height 35
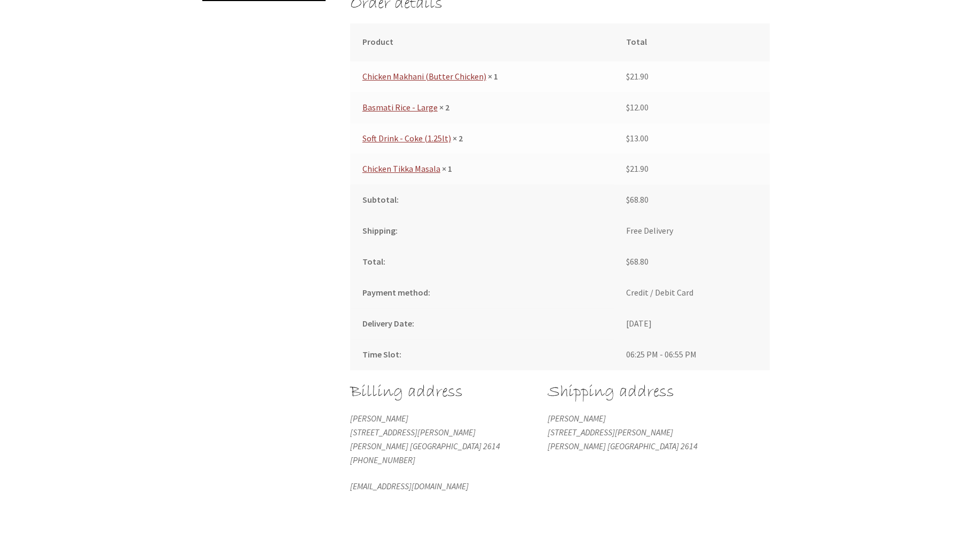
scroll to position [451, 0]
